Goal: Check status

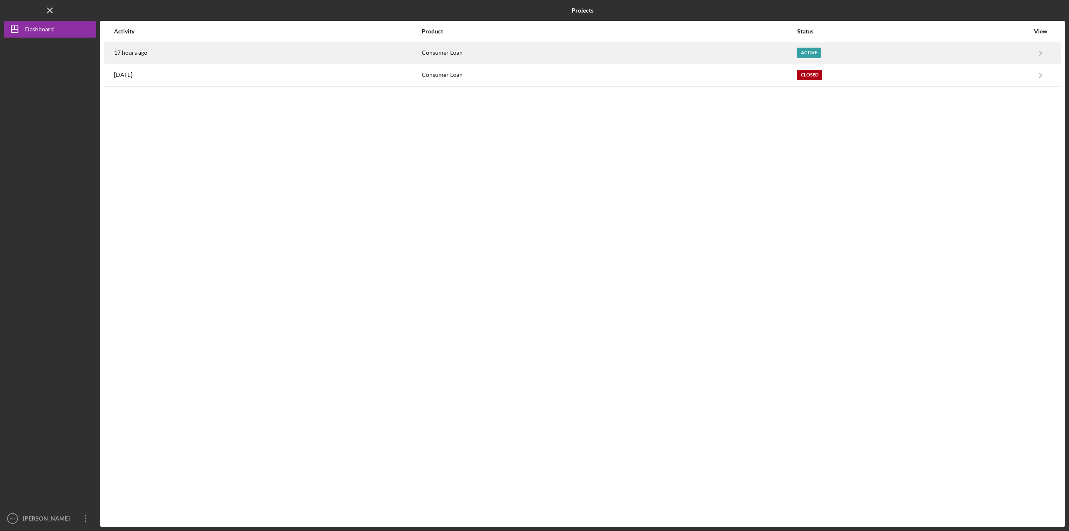
click at [594, 46] on div "Consumer Loan" at bounding box center [609, 53] width 375 height 21
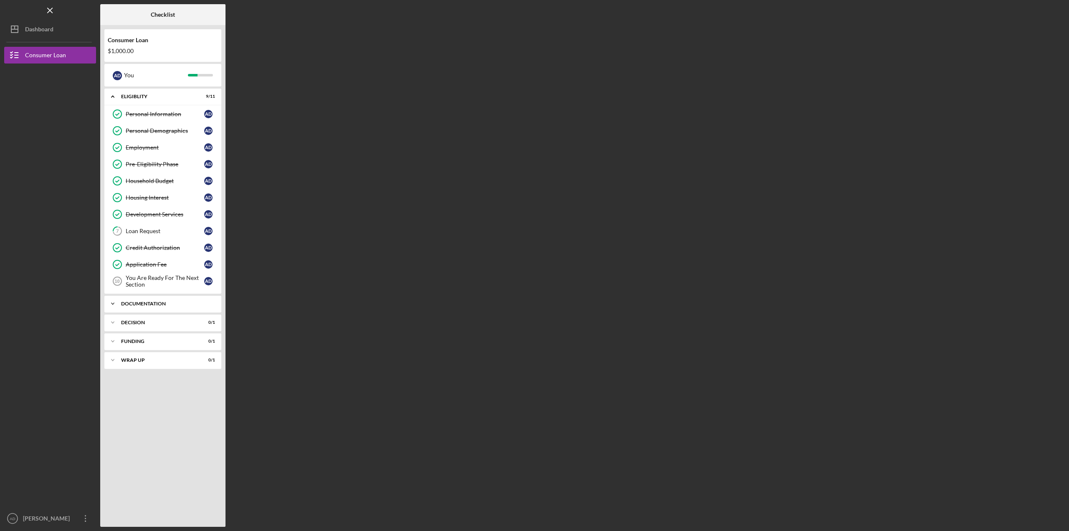
click at [139, 304] on div "Documentation" at bounding box center [166, 303] width 90 height 5
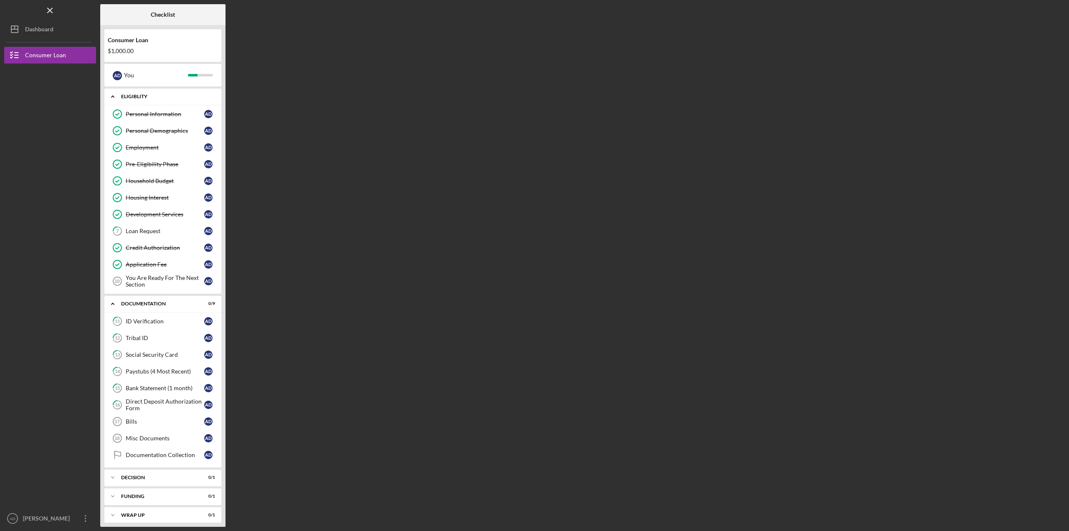
click at [109, 94] on icon "Icon/Expander" at bounding box center [112, 96] width 17 height 17
